Goal: Information Seeking & Learning: Understand process/instructions

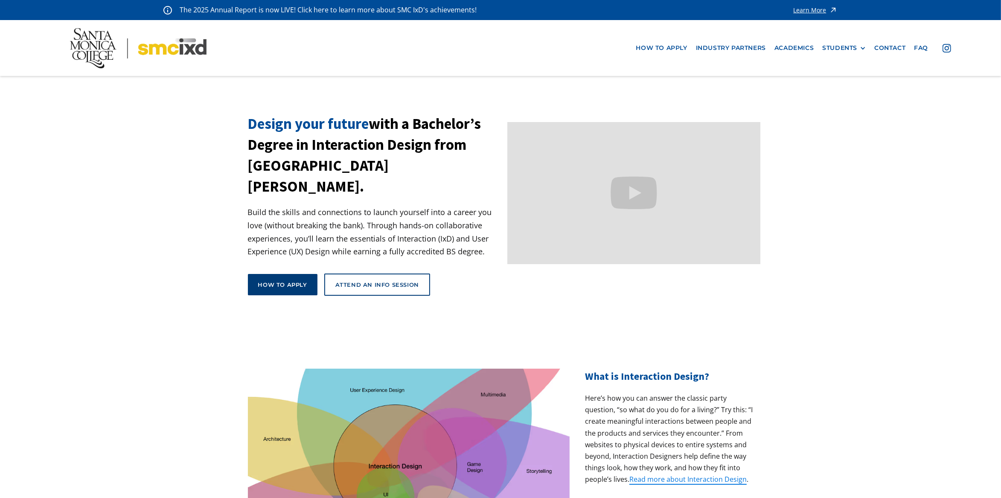
click at [293, 281] on div "How to apply" at bounding box center [282, 285] width 49 height 8
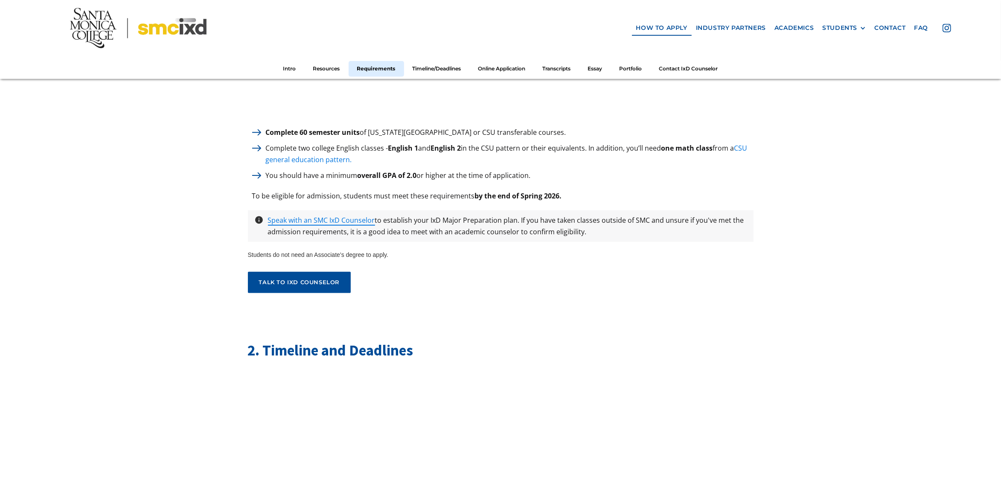
scroll to position [1226, 0]
click at [257, 130] on img at bounding box center [256, 133] width 9 height 6
drag, startPoint x: 288, startPoint y: 126, endPoint x: 292, endPoint y: 126, distance: 4.7
click at [288, 128] on strong "Complete 60 semester units" at bounding box center [313, 132] width 94 height 9
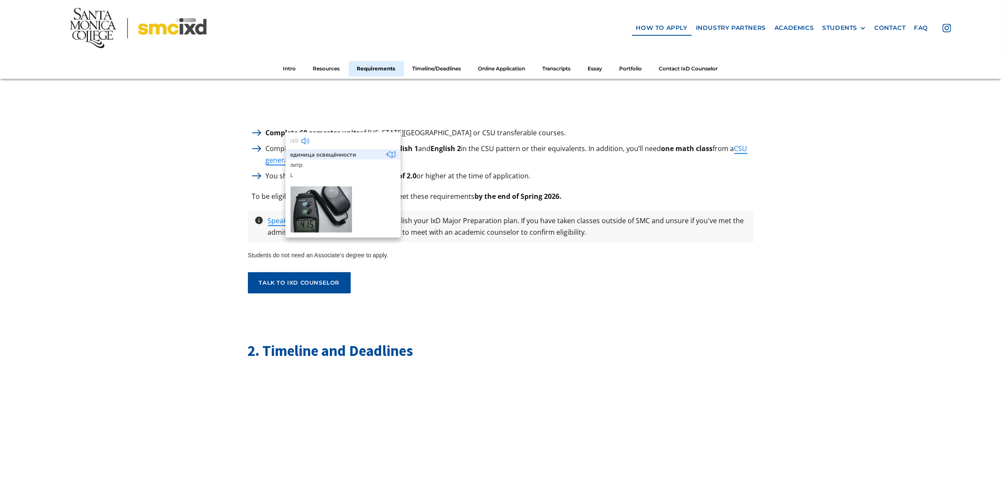
click at [595, 154] on p "Complete two college English classes - English 1 and English 2 in the CSU patte…" at bounding box center [508, 154] width 492 height 23
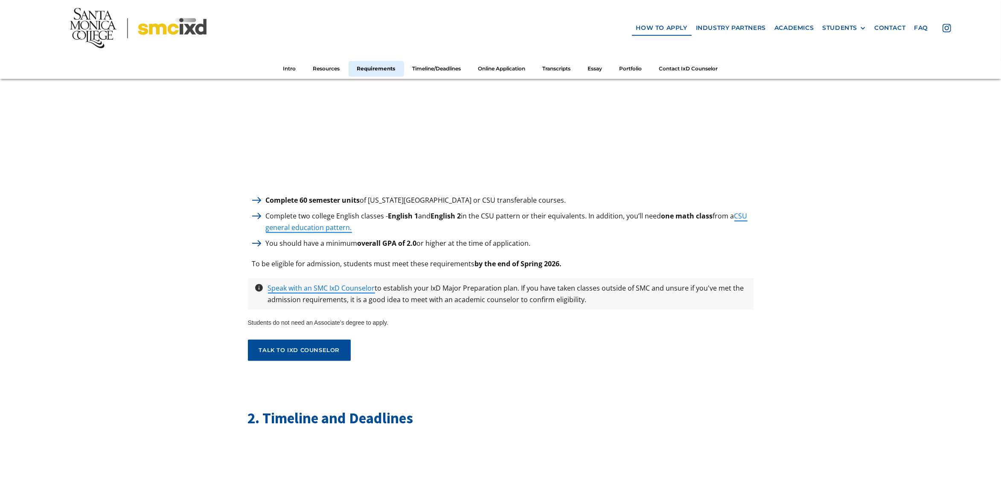
scroll to position [1156, 0]
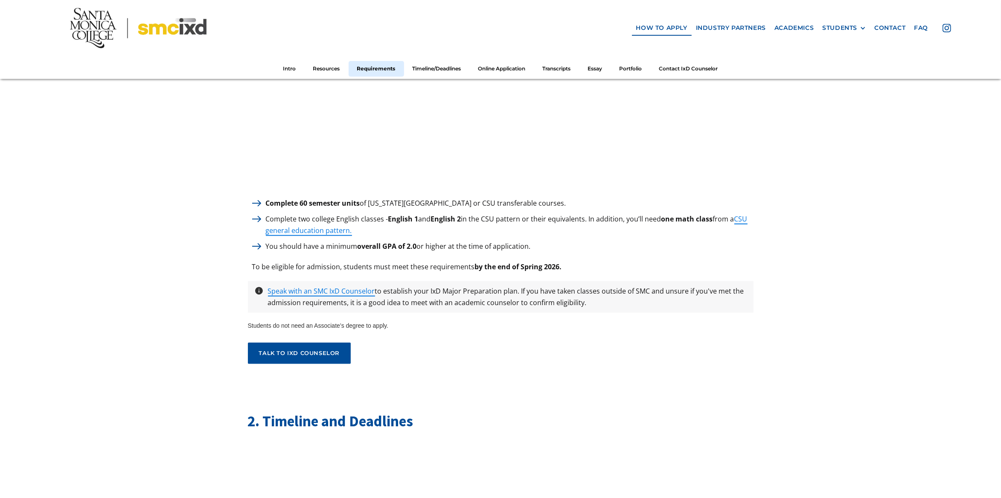
click at [433, 188] on div "1. Minimum Requirements to apply Complete 60 semester units of California State…" at bounding box center [501, 100] width 506 height 527
click at [325, 213] on p "Complete two college English classes - English 1 and English 2 in the CSU patte…" at bounding box center [508, 224] width 492 height 23
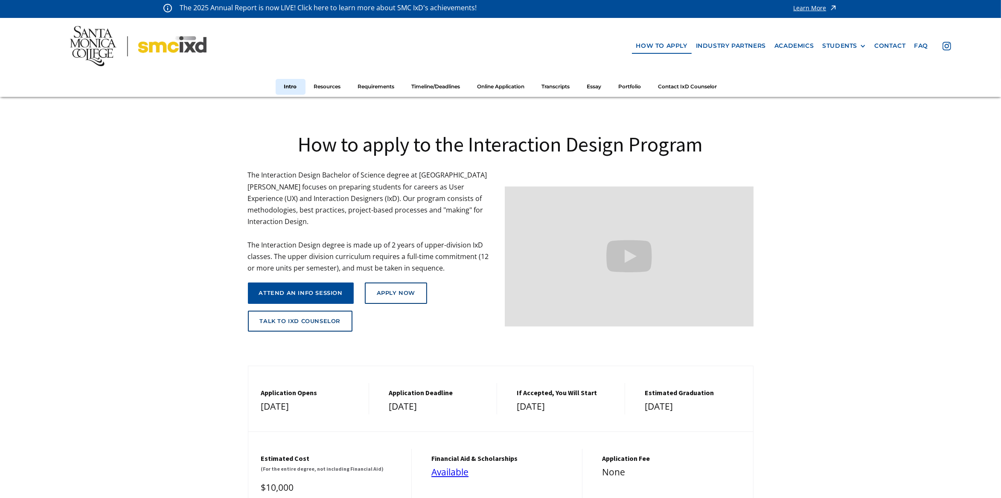
scroll to position [0, 0]
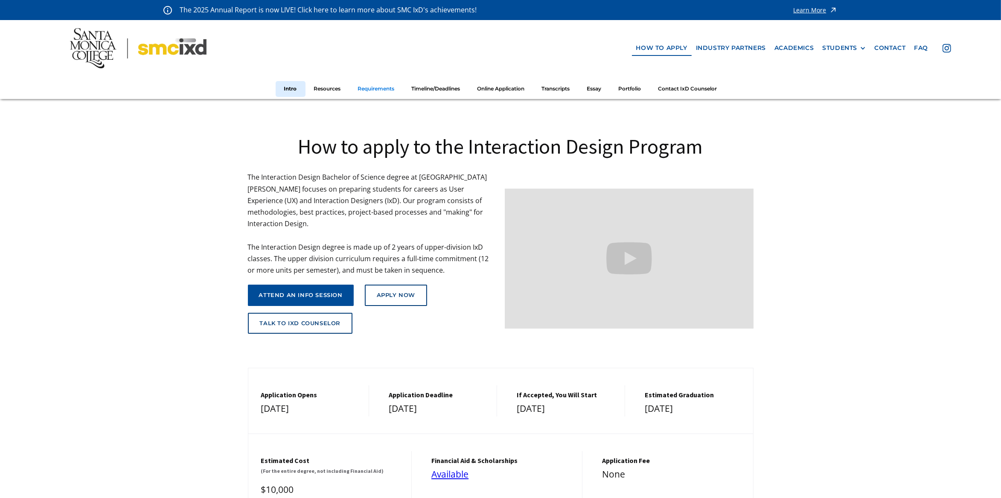
click at [384, 92] on link "Requirements" at bounding box center [376, 89] width 54 height 16
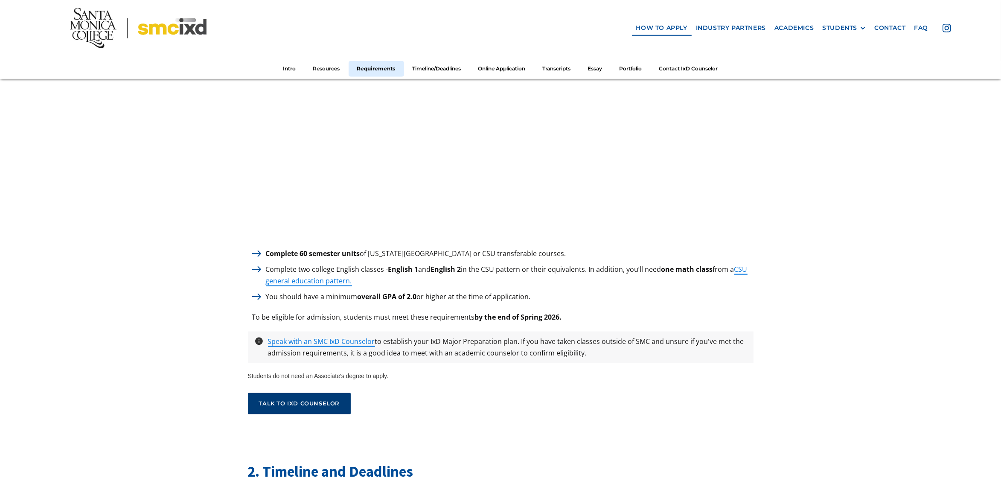
scroll to position [1205, 0]
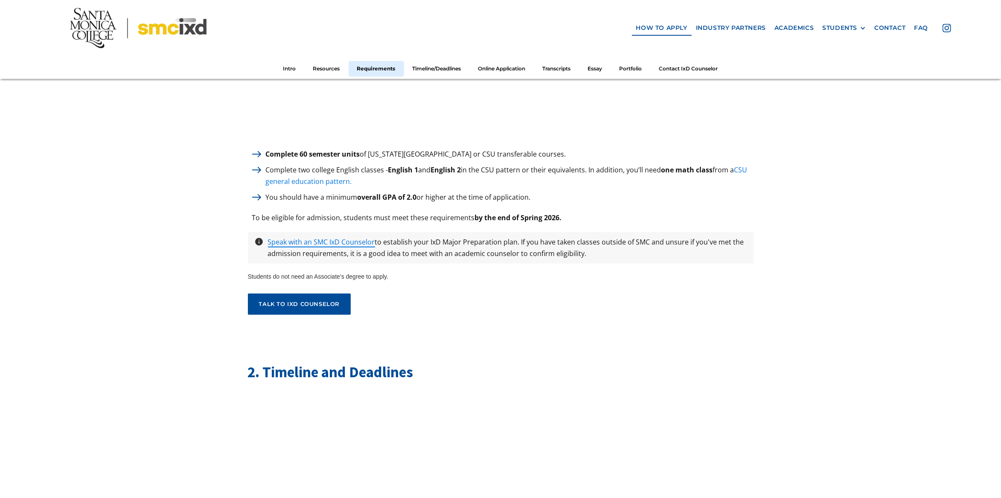
click at [305, 178] on link "CSU general education pattern." at bounding box center [507, 175] width 482 height 21
click at [342, 151] on strong "Complete 60 semester units" at bounding box center [313, 153] width 94 height 9
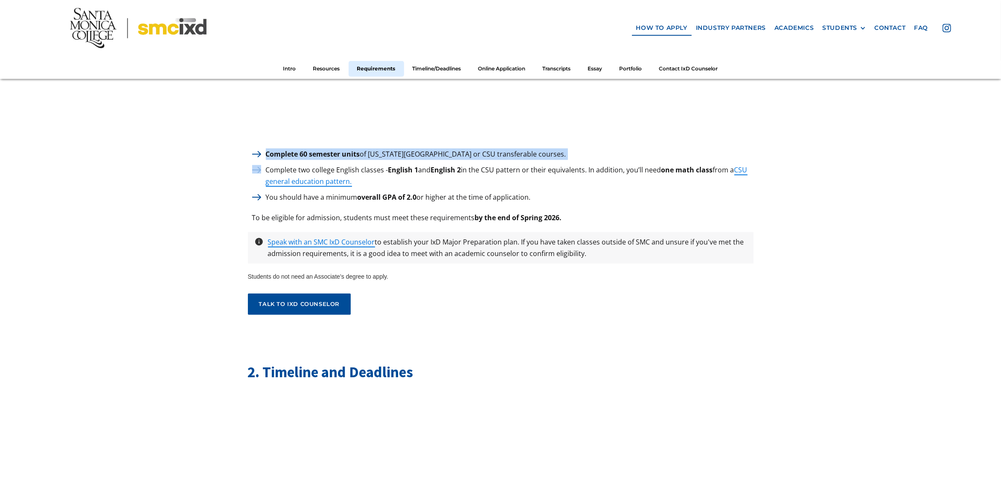
click at [342, 151] on strong "Complete 60 semester units" at bounding box center [313, 153] width 94 height 9
click at [656, 222] on div "1. Minimum Requirements to apply Complete 60 semester units of California State…" at bounding box center [501, 51] width 506 height 527
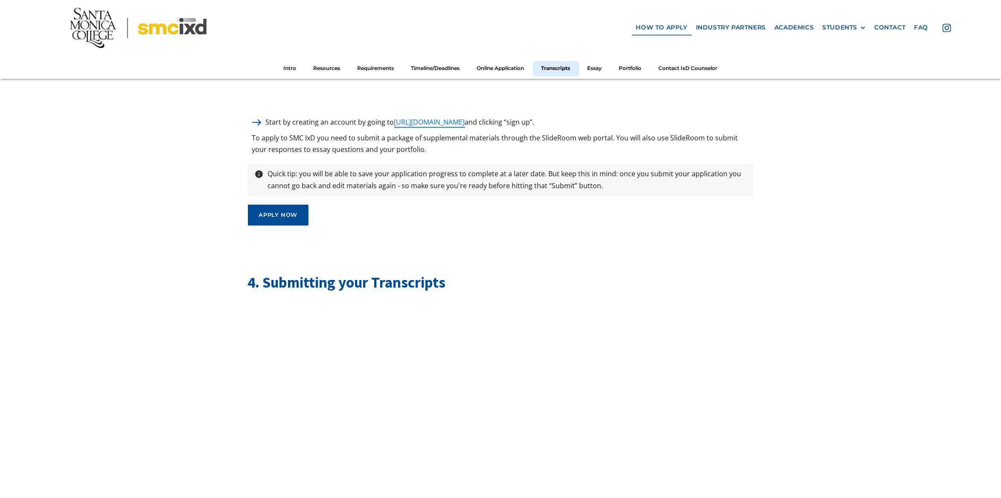
scroll to position [2278, 0]
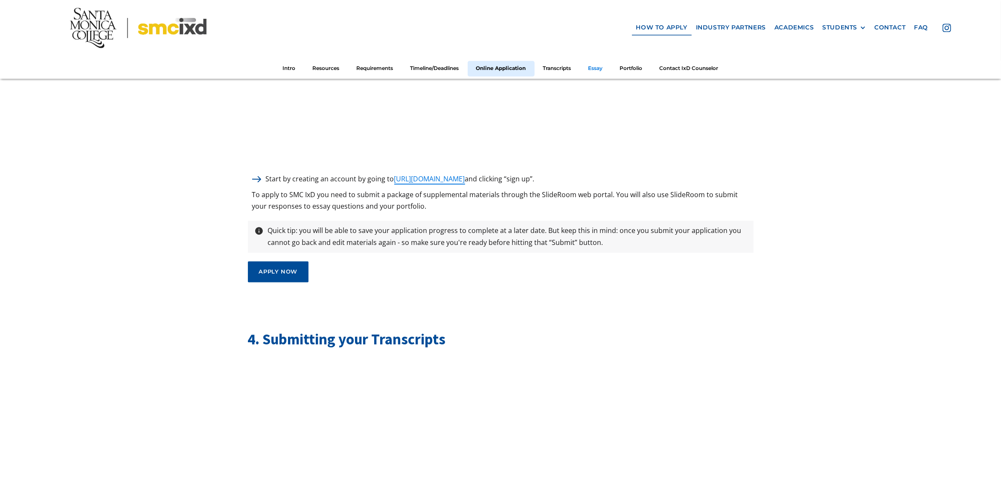
click at [604, 62] on link "Essay" at bounding box center [596, 69] width 32 height 16
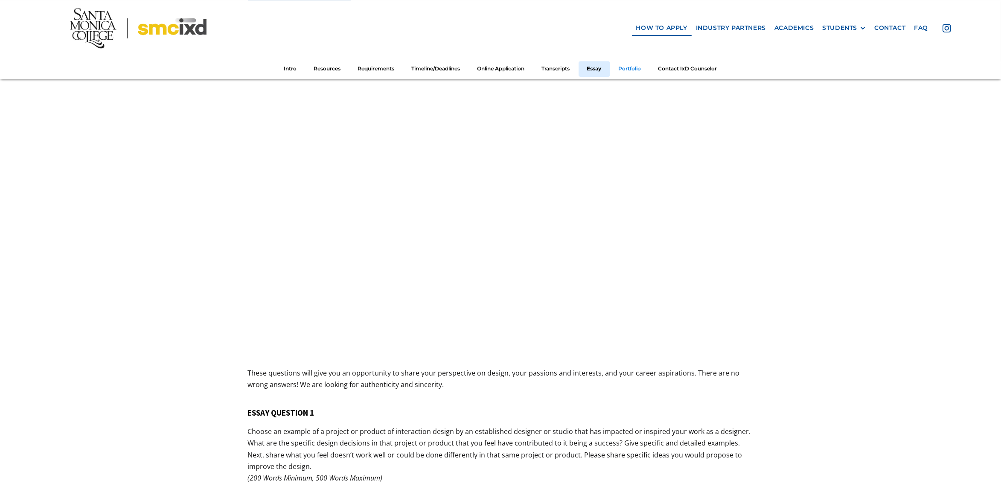
scroll to position [2958, 0]
click at [639, 64] on link "Portfolio" at bounding box center [630, 69] width 40 height 16
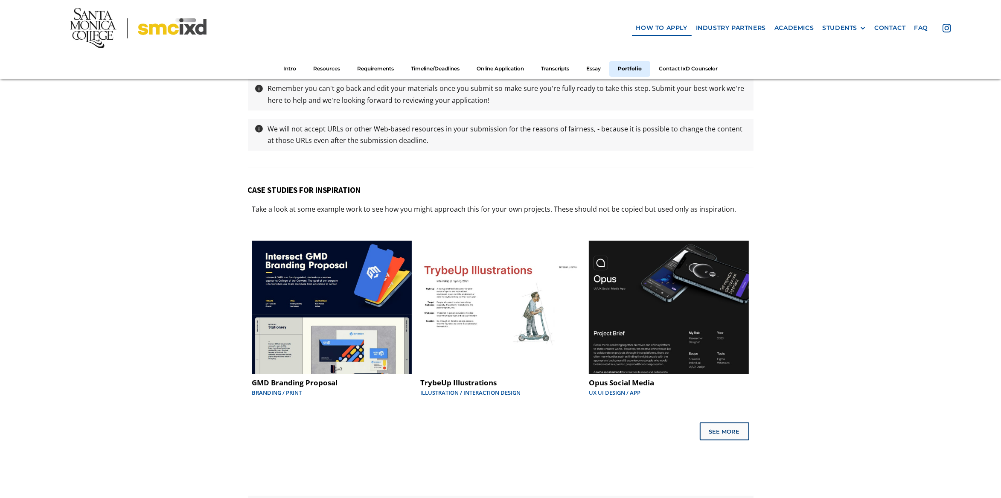
scroll to position [4311, 0]
